Goal: Task Accomplishment & Management: Manage account settings

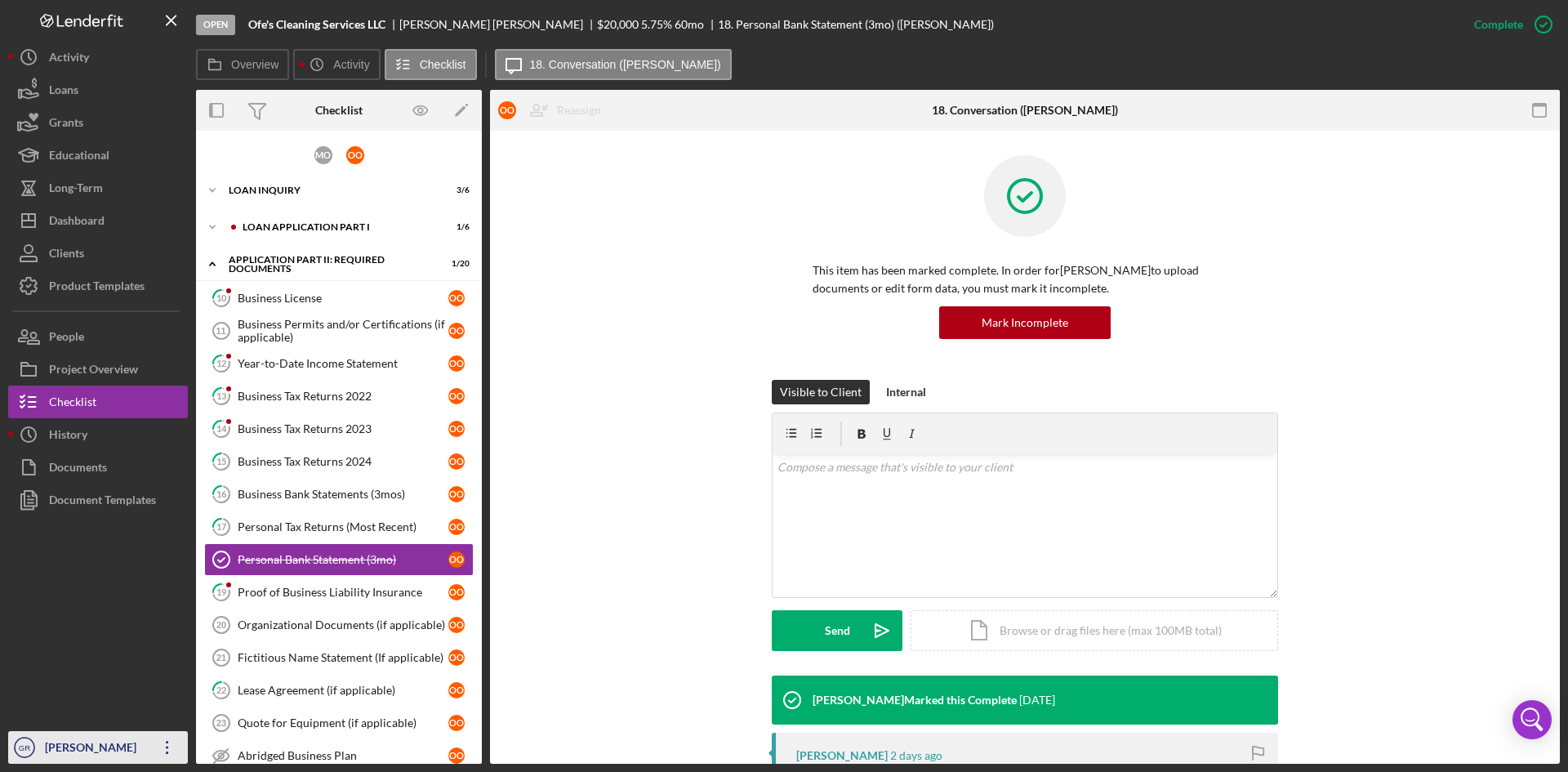
click at [56, 740] on div "[PERSON_NAME]" at bounding box center [94, 749] width 106 height 37
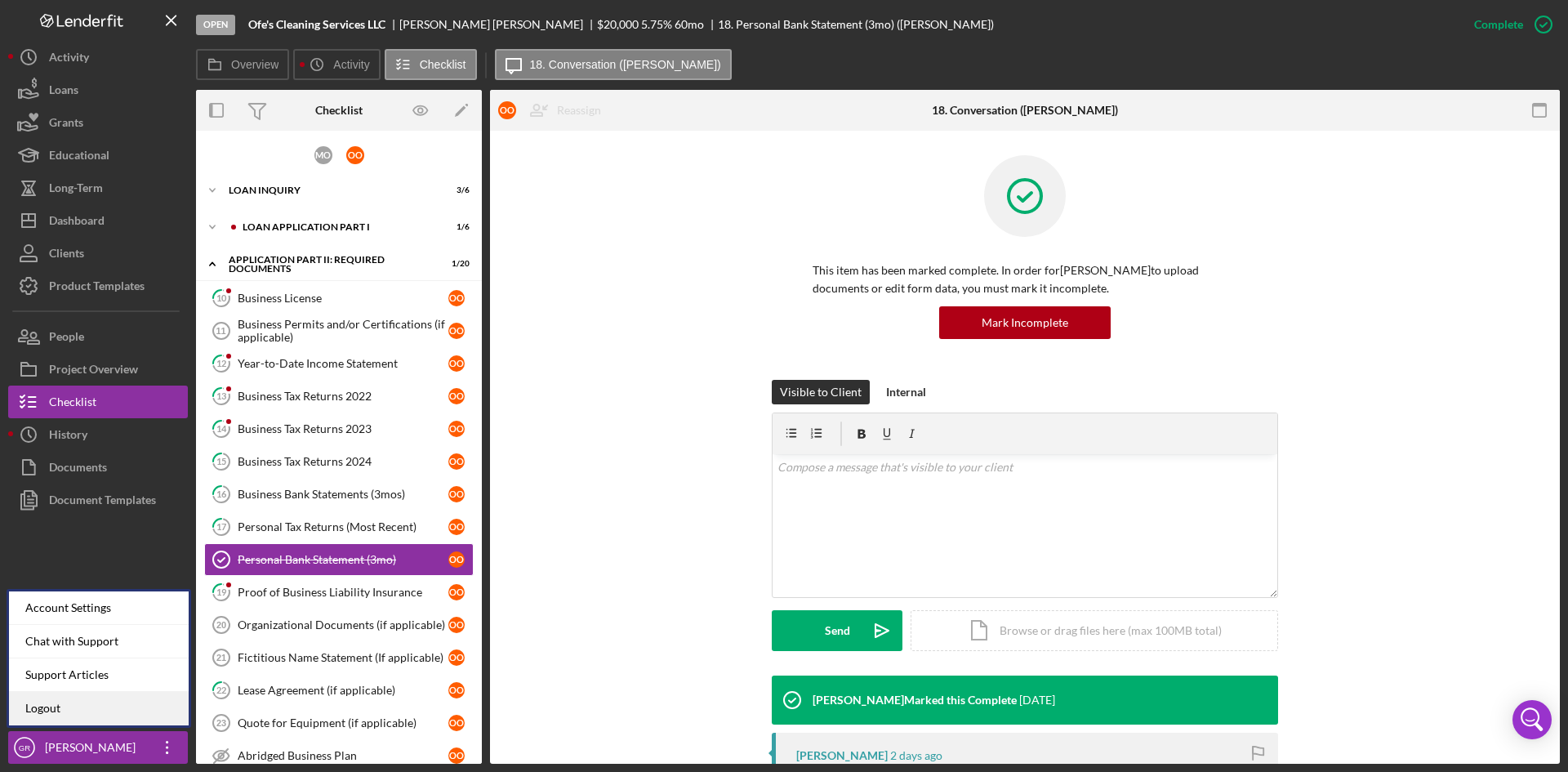
click at [58, 716] on link "Logout" at bounding box center [98, 708] width 179 height 33
